Goal: Information Seeking & Learning: Learn about a topic

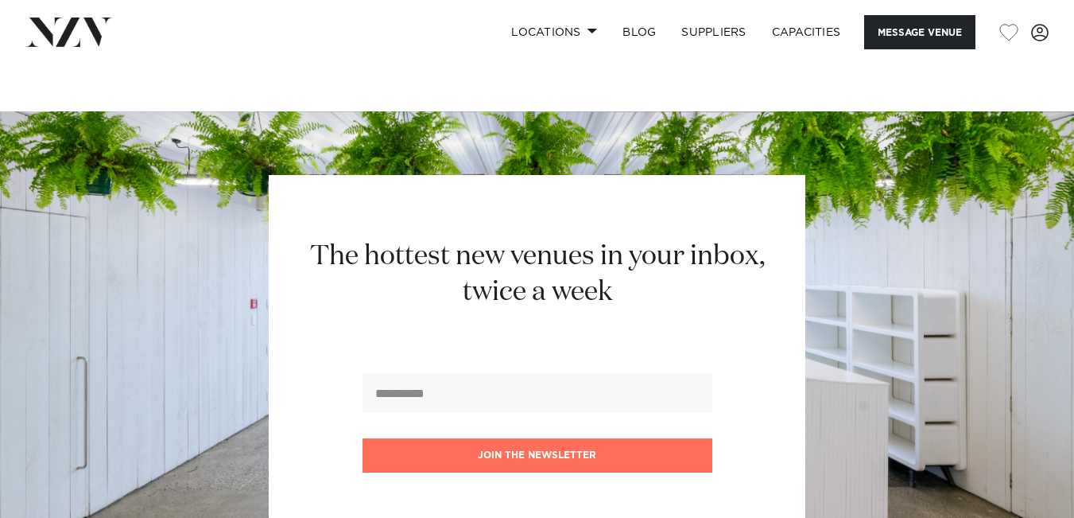
scroll to position [3949, 0]
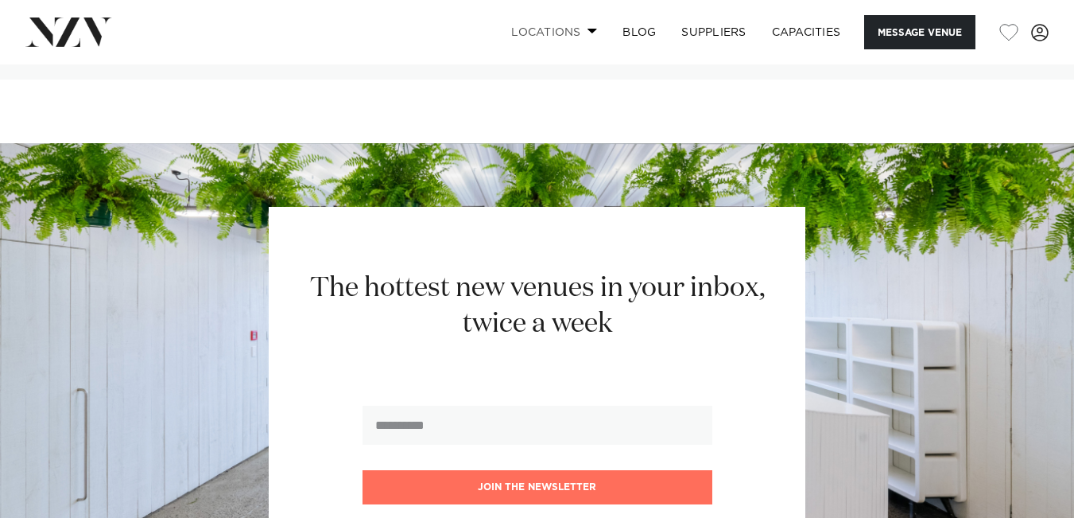
click at [563, 29] on link "Locations" at bounding box center [553, 32] width 111 height 34
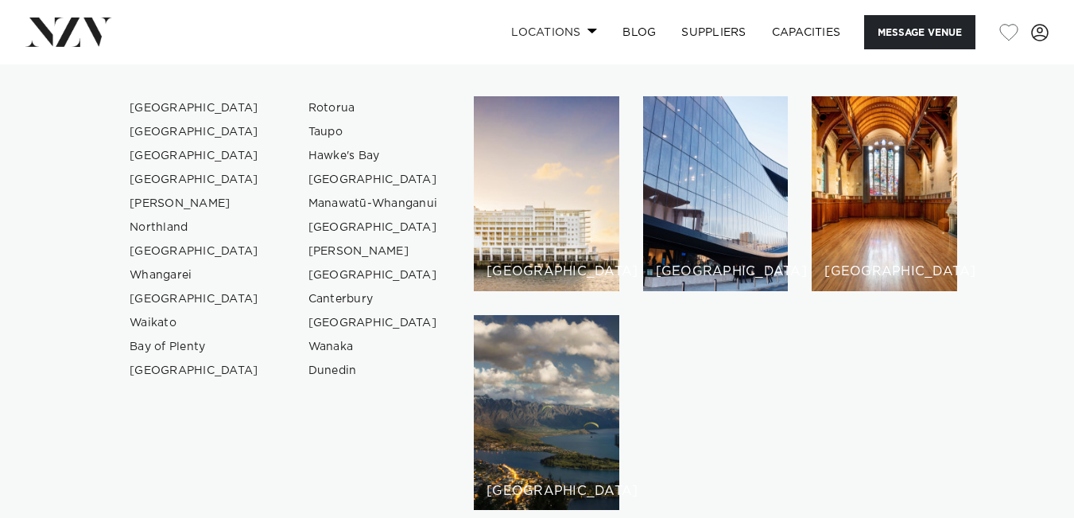
click at [563, 29] on link "Locations" at bounding box center [553, 32] width 111 height 34
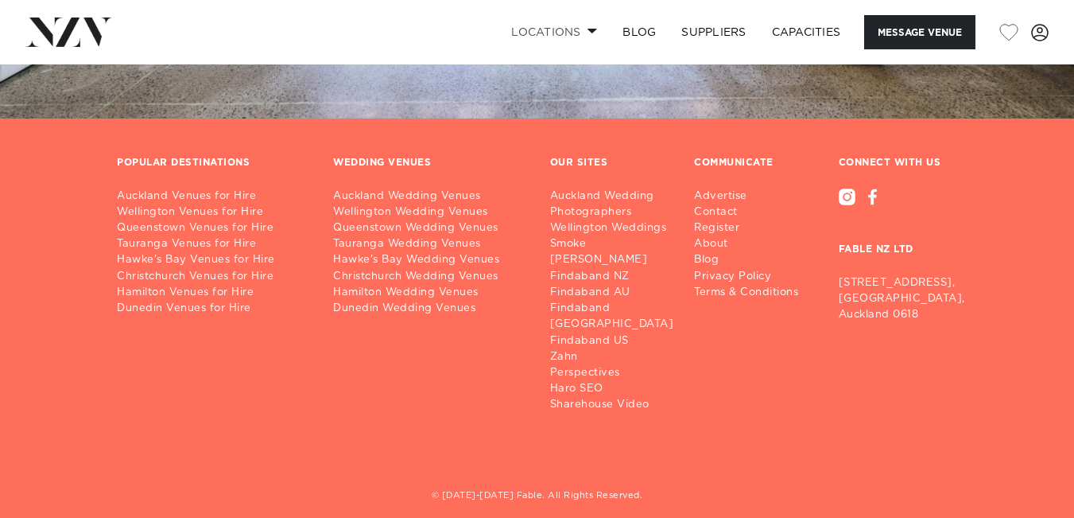
scroll to position [4465, 0]
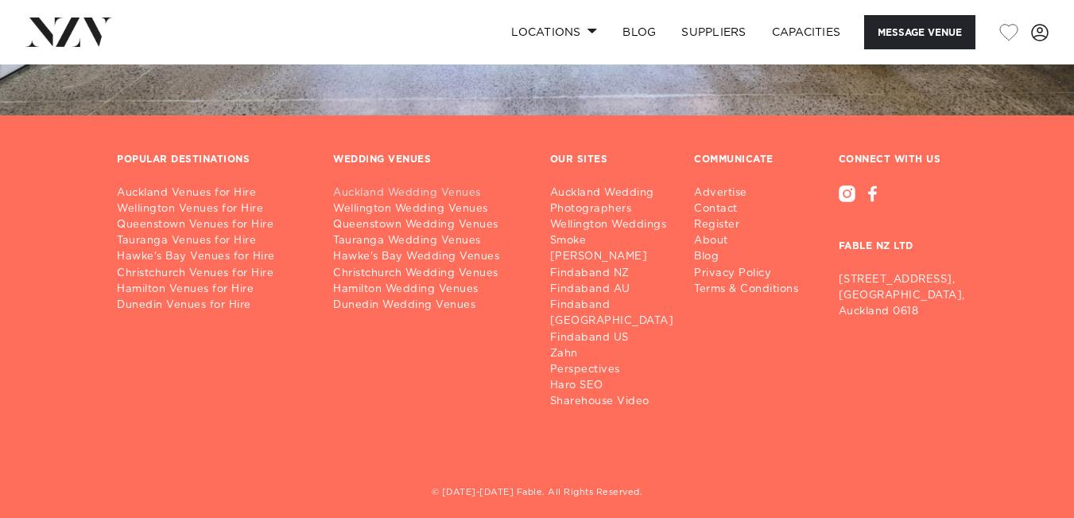
click at [402, 198] on link "Auckland Wedding Venues" at bounding box center [428, 193] width 191 height 16
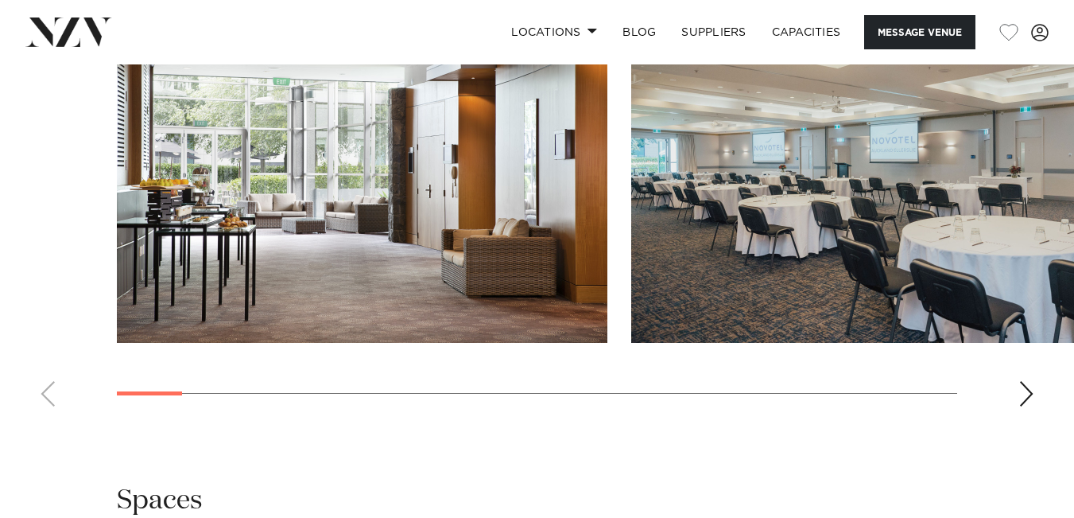
scroll to position [1725, 0]
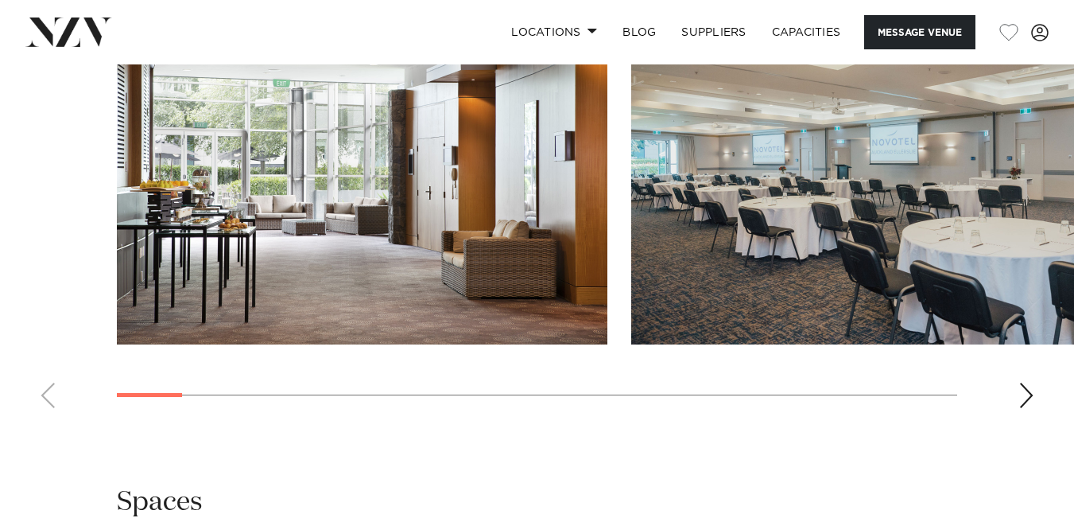
click at [1029, 390] on div "Next slide" at bounding box center [1026, 394] width 16 height 25
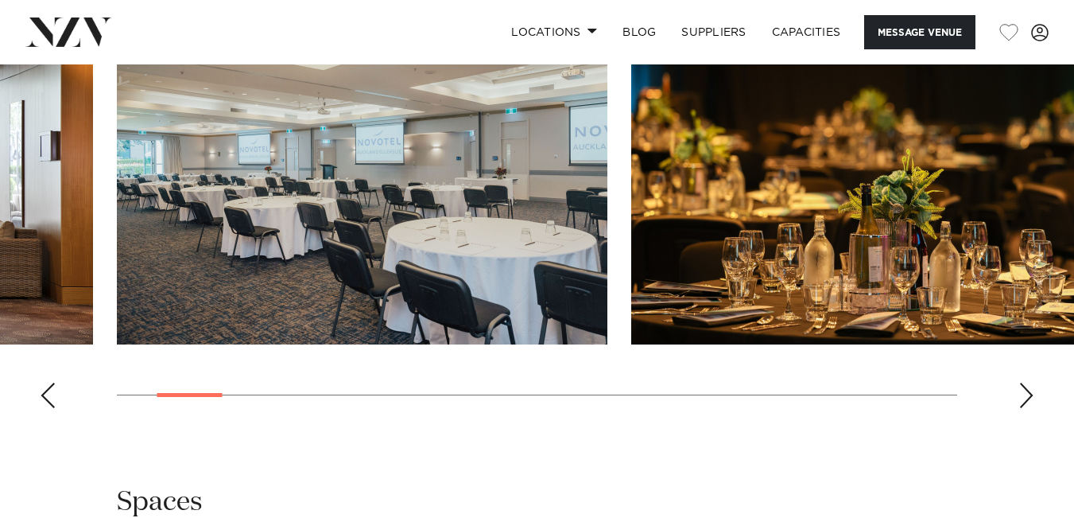
click at [1029, 390] on div "Next slide" at bounding box center [1026, 394] width 16 height 25
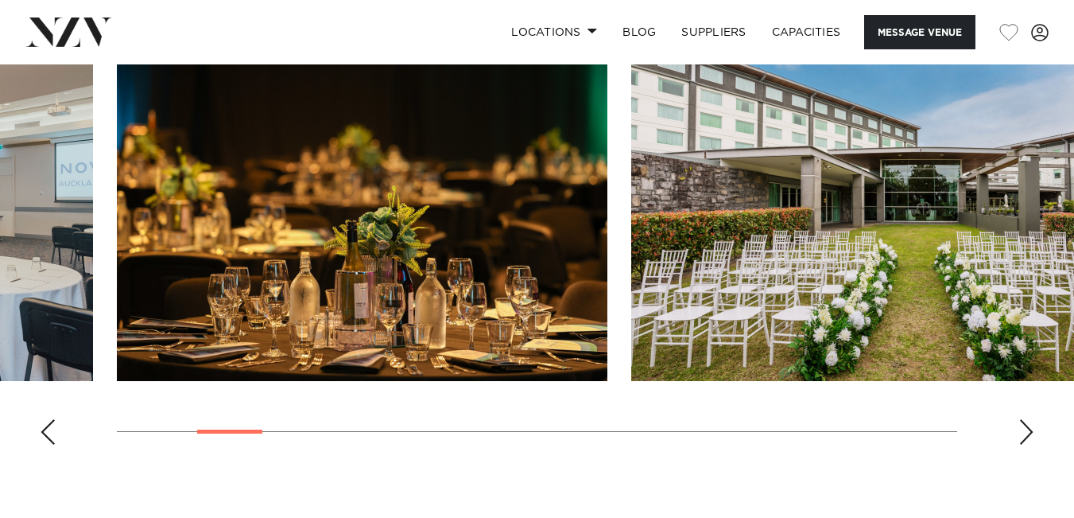
scroll to position [1686, 0]
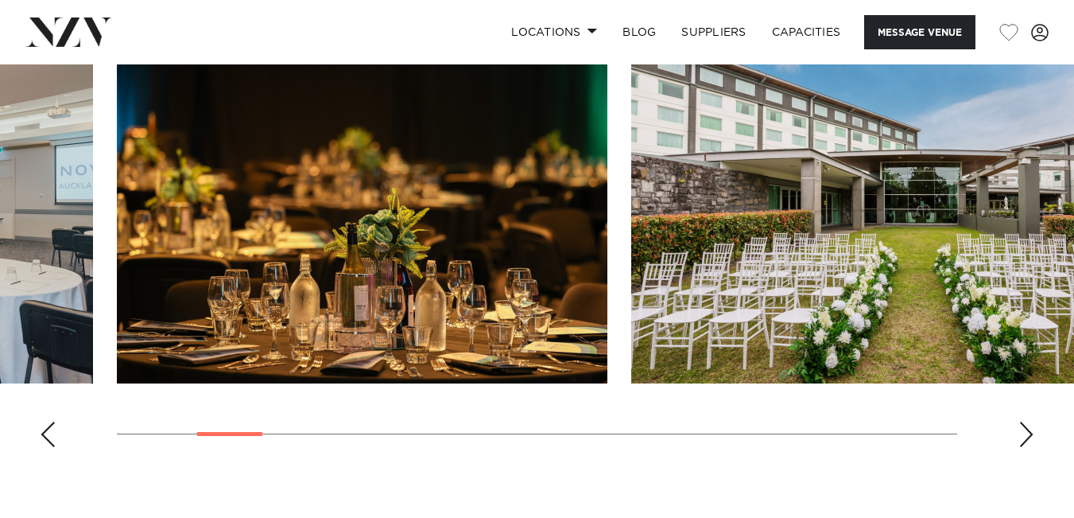
click at [1027, 436] on div "Next slide" at bounding box center [1026, 433] width 16 height 25
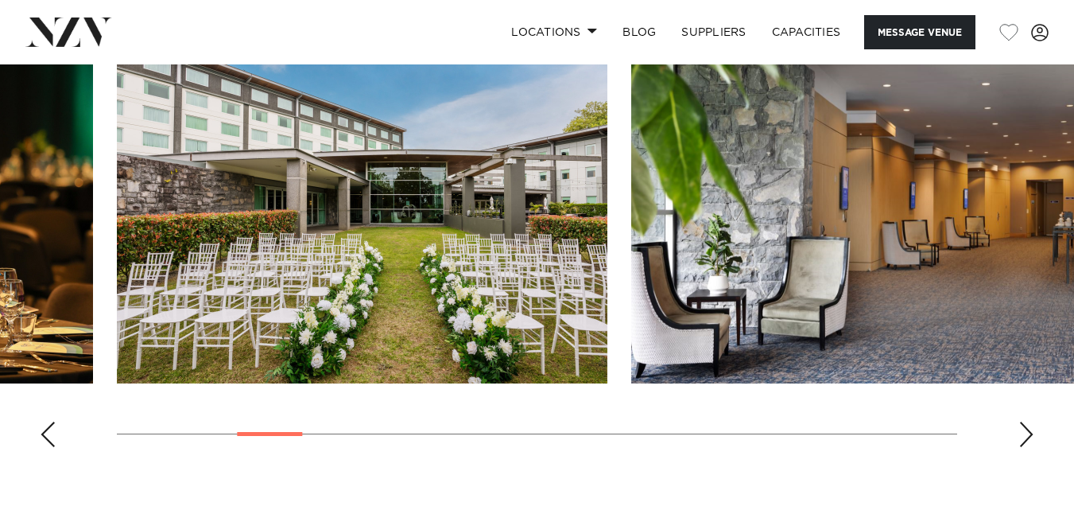
click at [1027, 436] on div "Next slide" at bounding box center [1026, 433] width 16 height 25
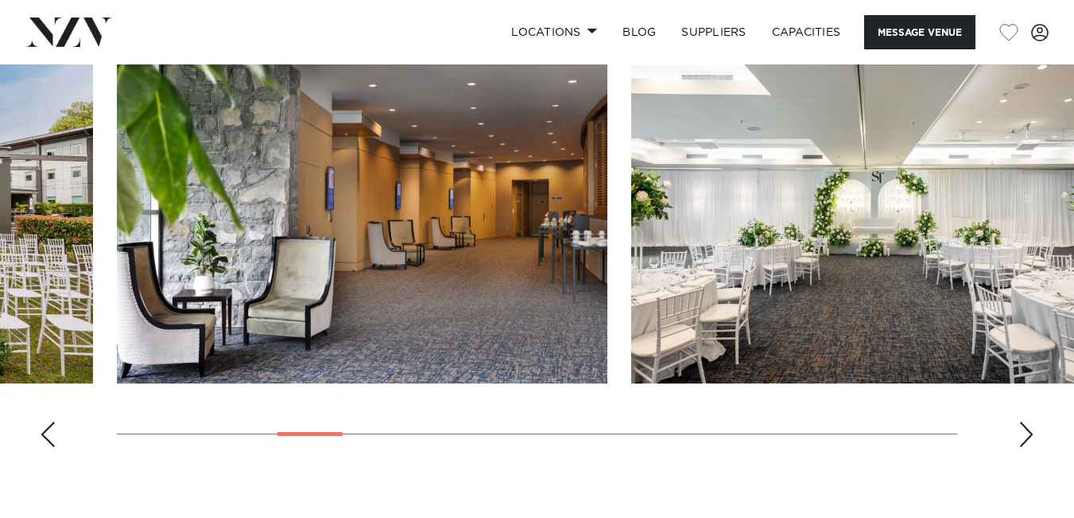
click at [1027, 436] on div "Next slide" at bounding box center [1026, 433] width 16 height 25
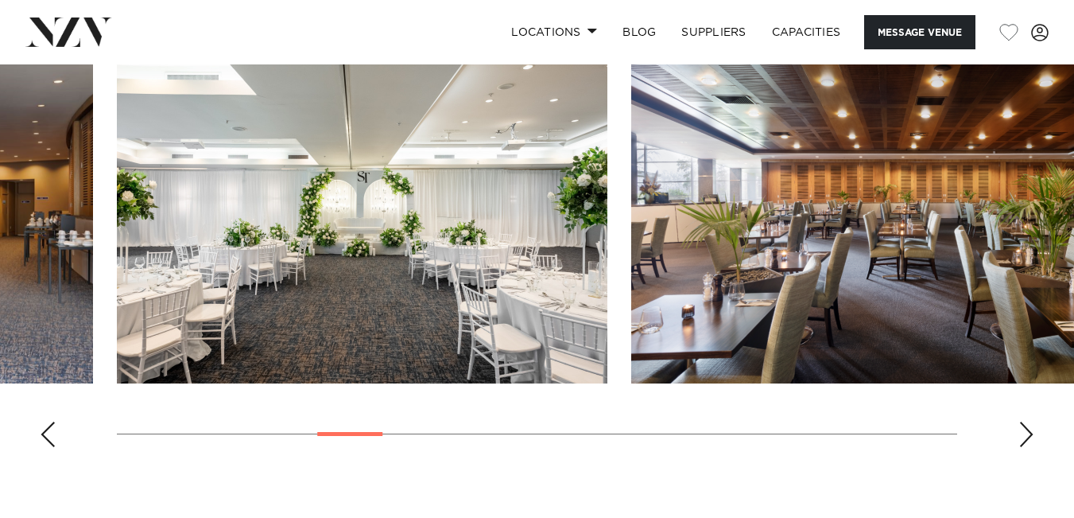
click at [1027, 436] on div "Next slide" at bounding box center [1026, 433] width 16 height 25
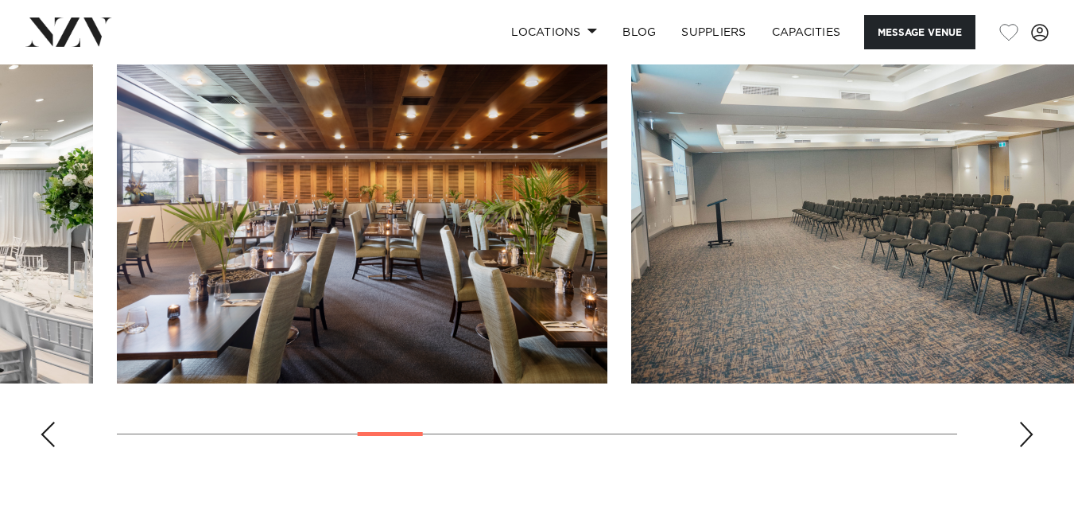
click at [1027, 436] on div "Next slide" at bounding box center [1026, 433] width 16 height 25
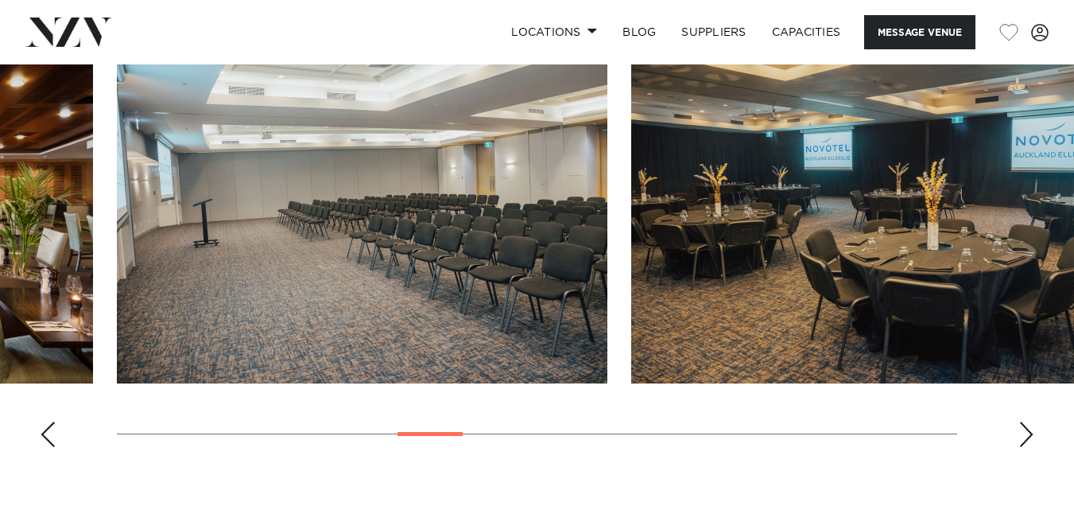
click at [1027, 436] on div "Next slide" at bounding box center [1026, 433] width 16 height 25
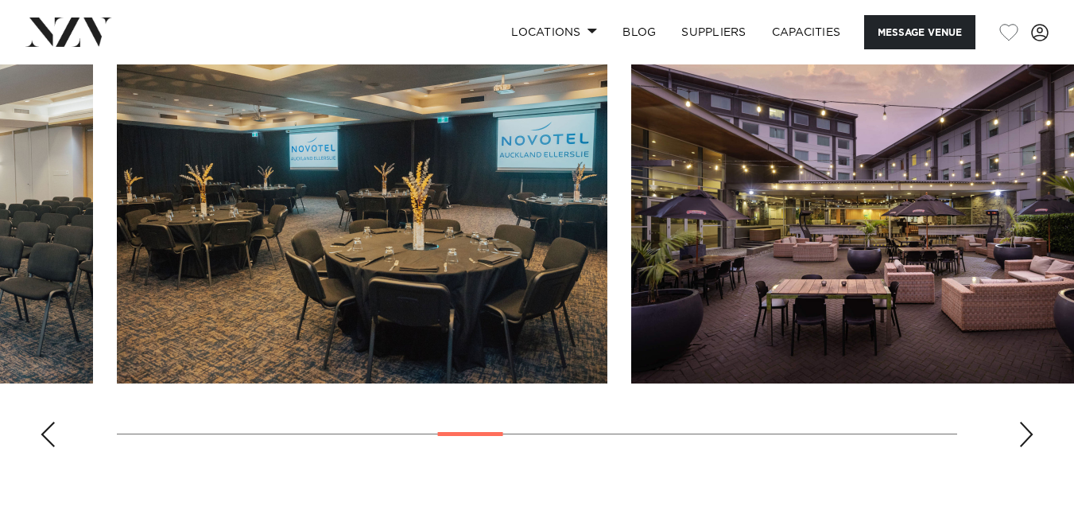
click at [1027, 436] on div "Next slide" at bounding box center [1026, 433] width 16 height 25
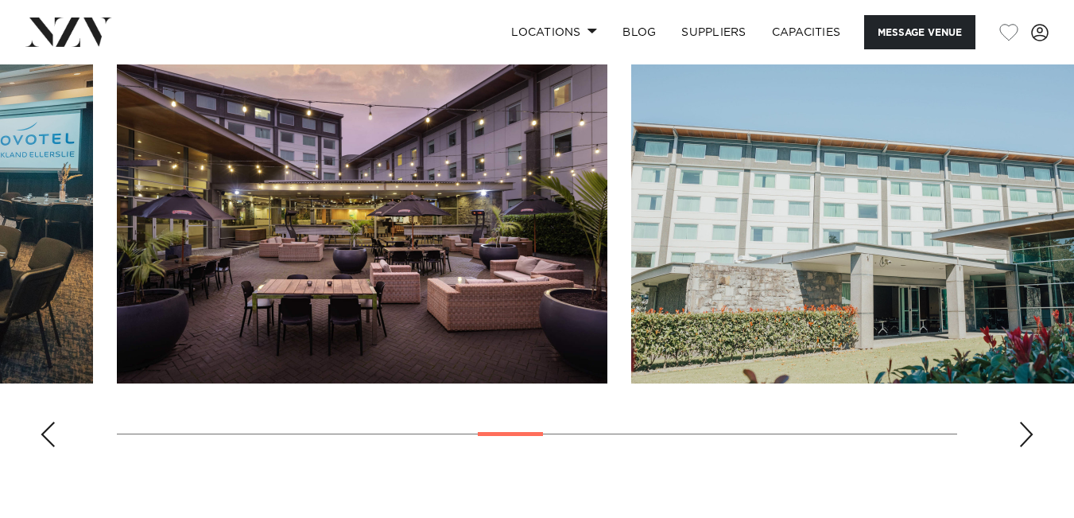
click at [1027, 436] on div "Next slide" at bounding box center [1026, 433] width 16 height 25
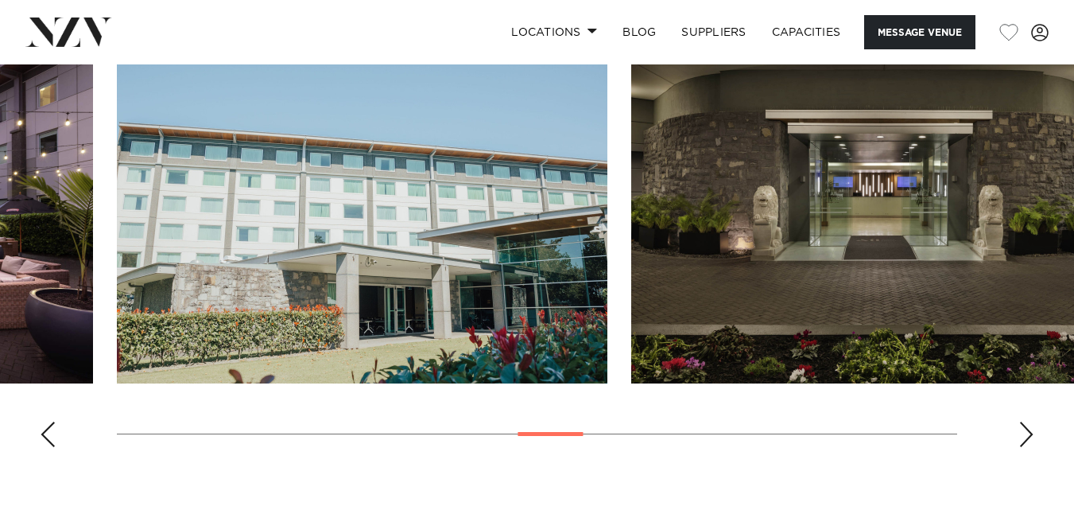
click at [1027, 436] on div "Next slide" at bounding box center [1026, 433] width 16 height 25
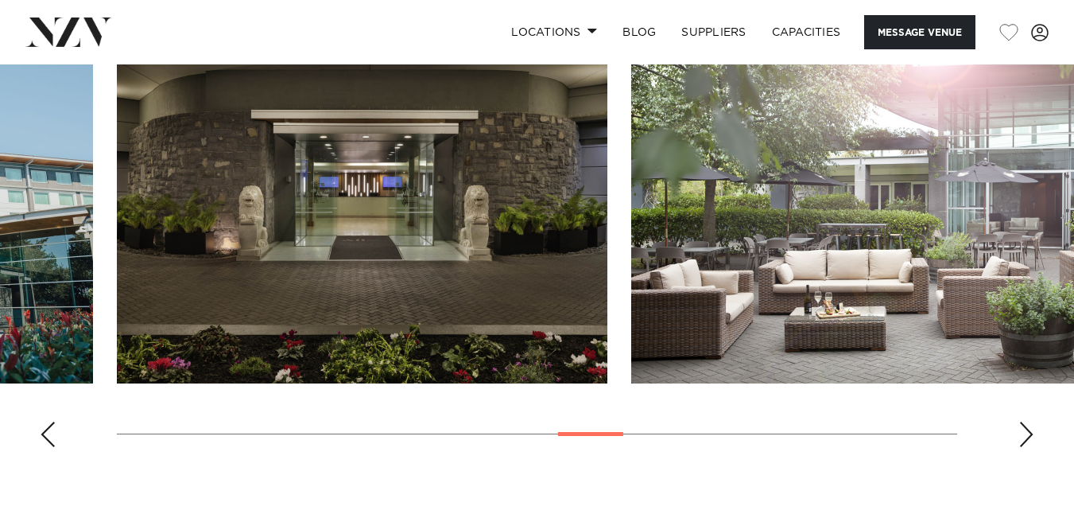
click at [1027, 436] on div "Next slide" at bounding box center [1026, 433] width 16 height 25
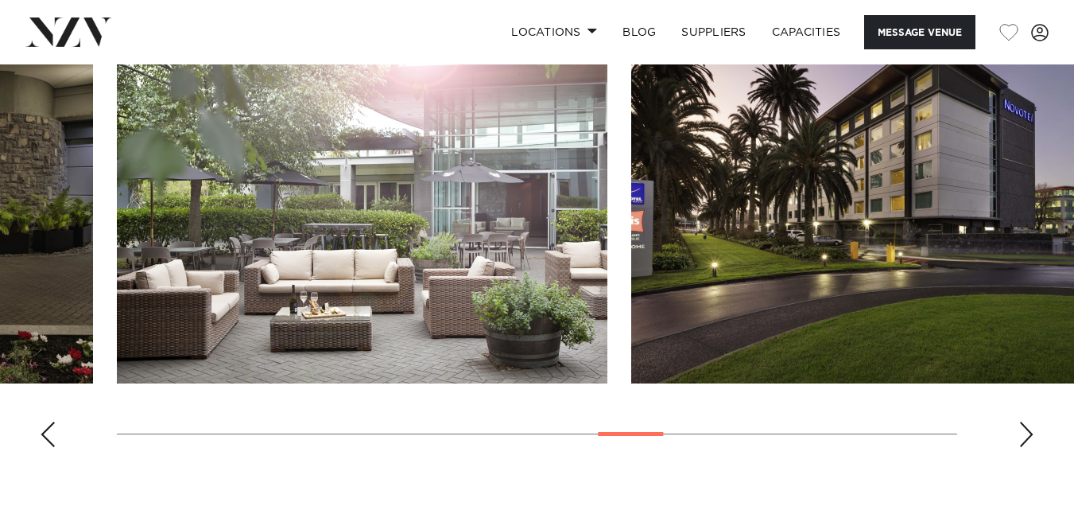
click at [1027, 436] on div "Next slide" at bounding box center [1026, 433] width 16 height 25
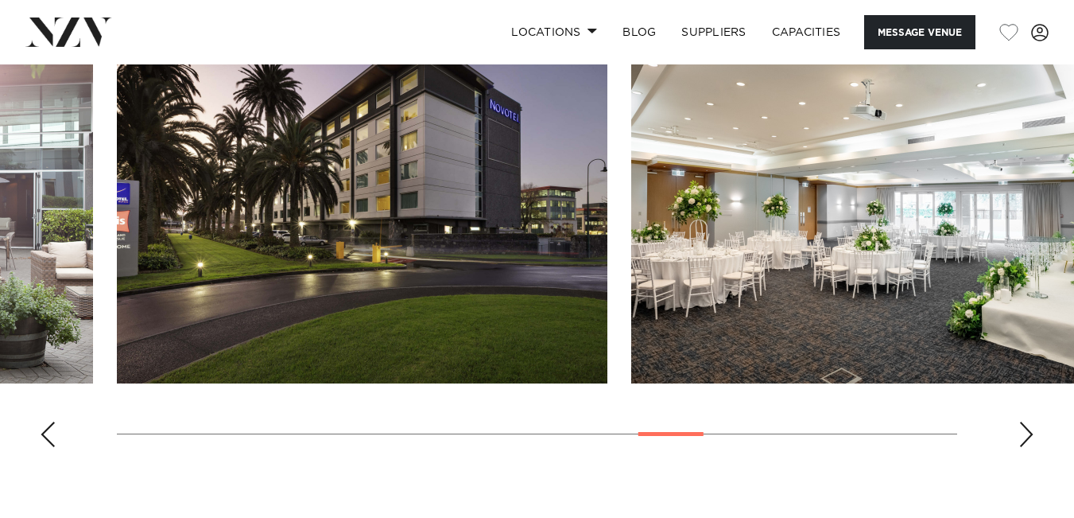
click at [1027, 436] on div "Next slide" at bounding box center [1026, 433] width 16 height 25
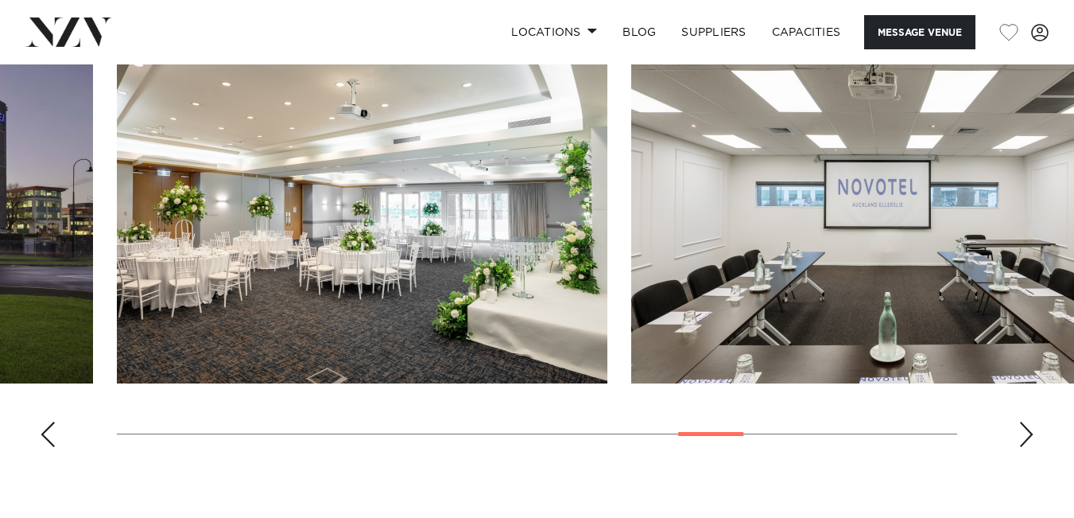
click at [1027, 436] on div "Next slide" at bounding box center [1026, 433] width 16 height 25
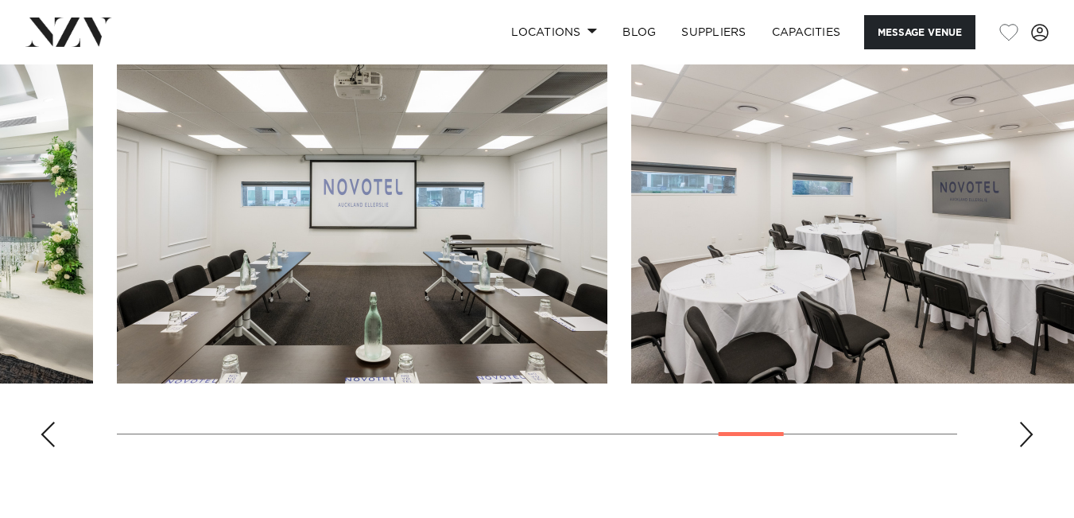
click at [1027, 436] on div "Next slide" at bounding box center [1026, 433] width 16 height 25
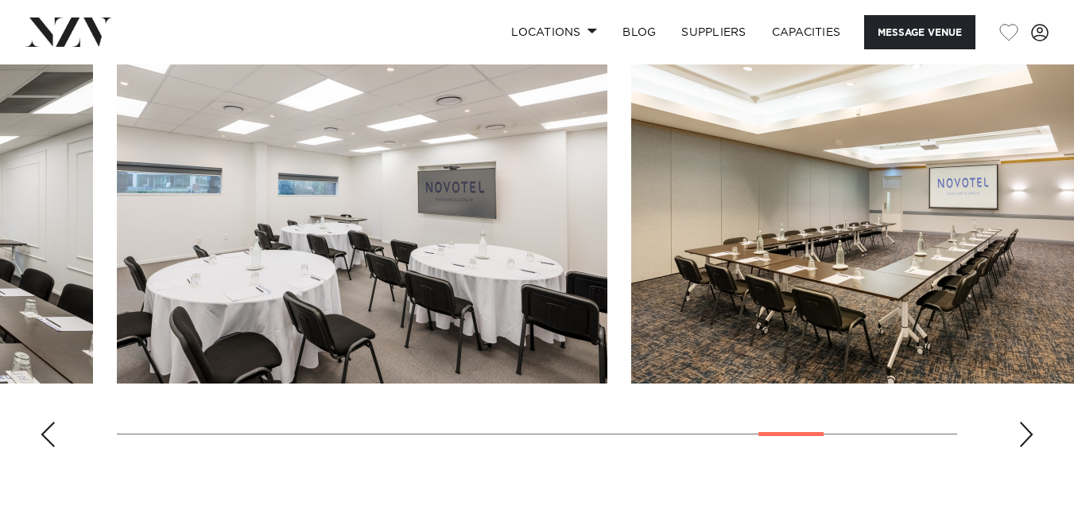
click at [1027, 436] on div "Next slide" at bounding box center [1026, 433] width 16 height 25
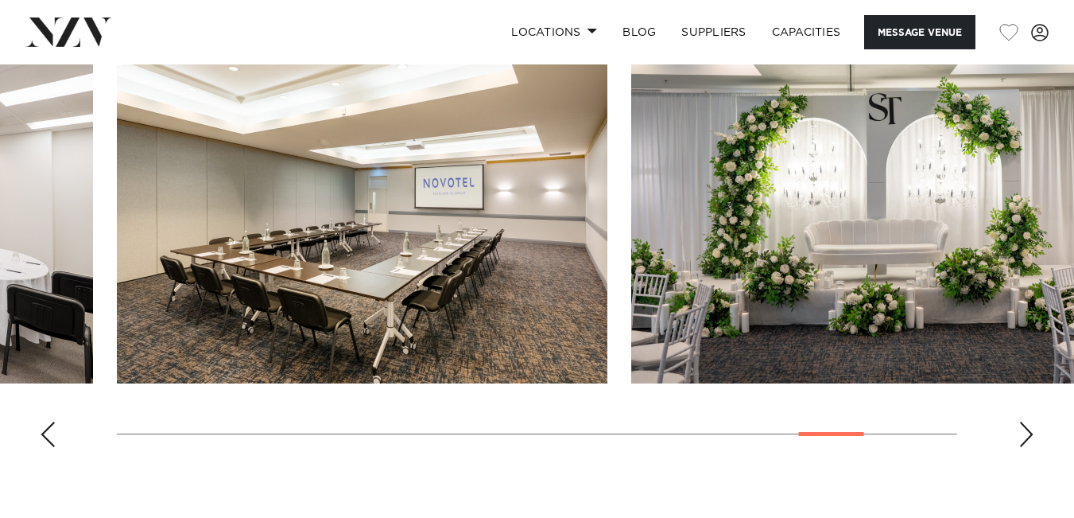
click at [1027, 436] on div "Next slide" at bounding box center [1026, 433] width 16 height 25
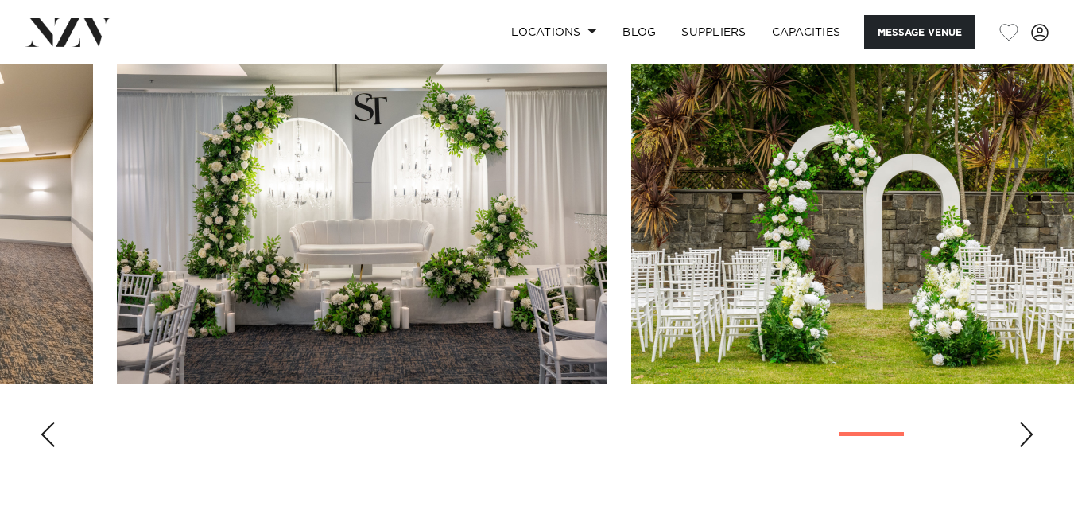
click at [1027, 436] on div "Next slide" at bounding box center [1026, 433] width 16 height 25
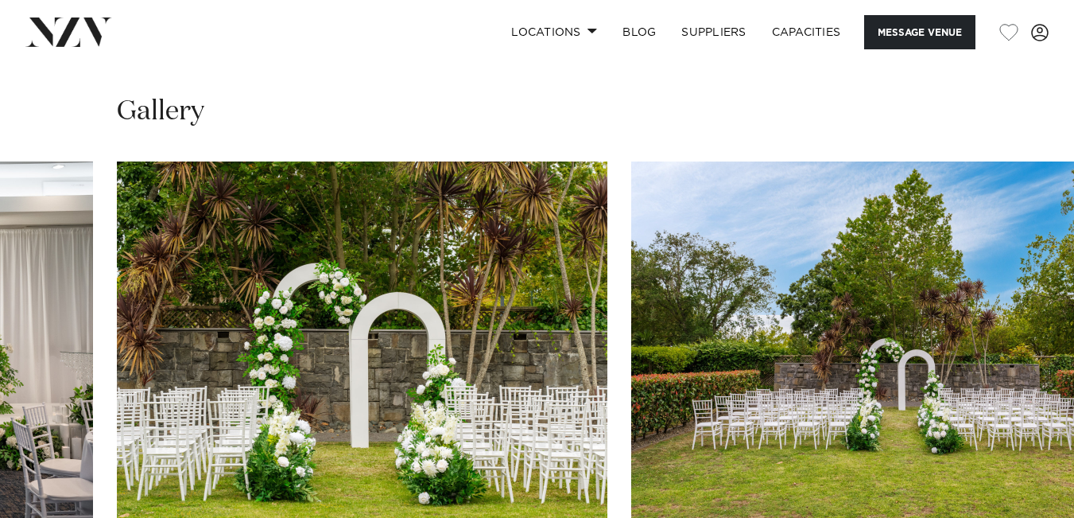
scroll to position [1549, 0]
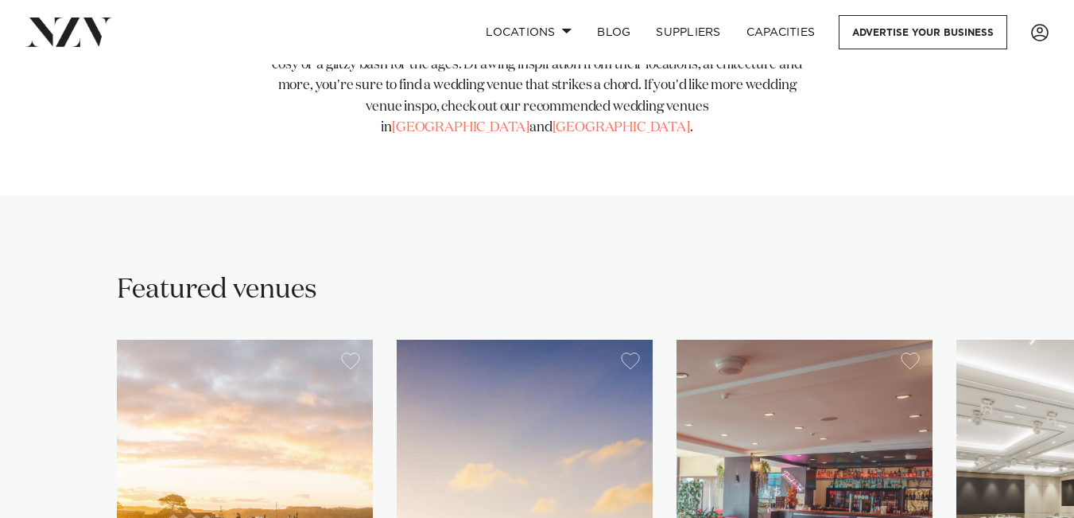
scroll to position [867, 0]
